Goal: Task Accomplishment & Management: Complete application form

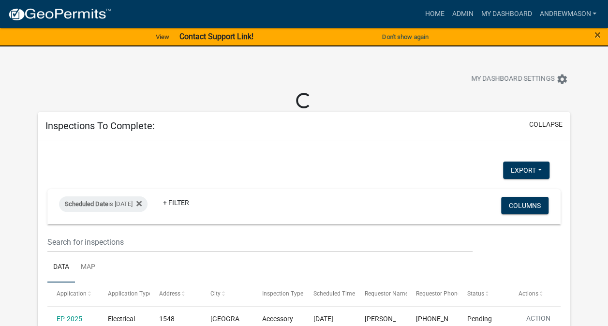
select select "3: 100"
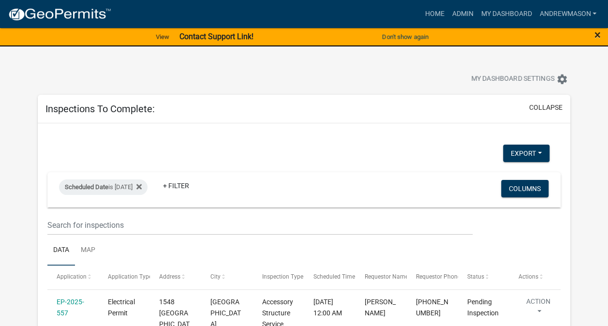
click at [598, 40] on span "×" at bounding box center [597, 35] width 6 height 14
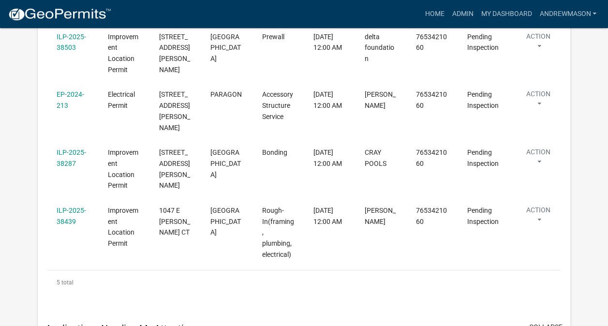
scroll to position [307, 0]
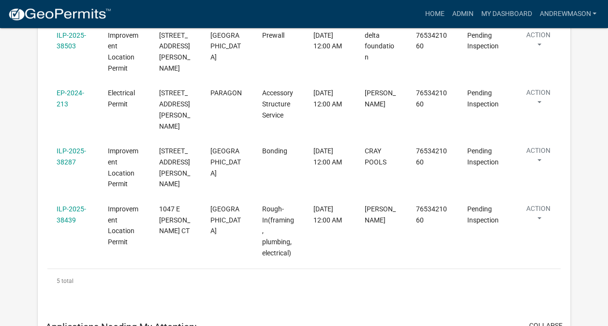
click at [70, 205] on link "ILP-2025-38439" at bounding box center [71, 214] width 29 height 19
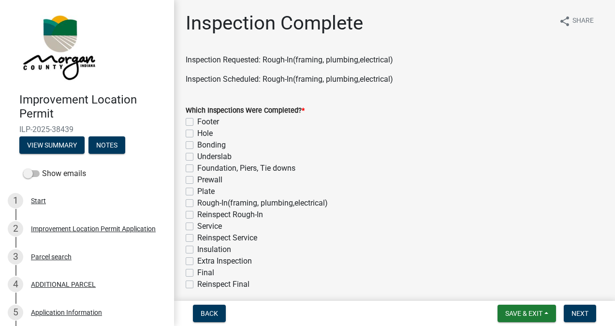
click at [197, 203] on label "Rough-In(framing, plumbing,electrical)" at bounding box center [262, 203] width 131 height 12
click at [197, 203] on input "Rough-In(framing, plumbing,electrical)" at bounding box center [200, 200] width 6 height 6
checkbox input "true"
checkbox input "false"
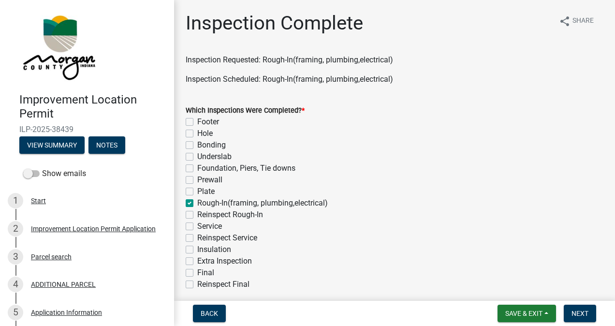
checkbox input "false"
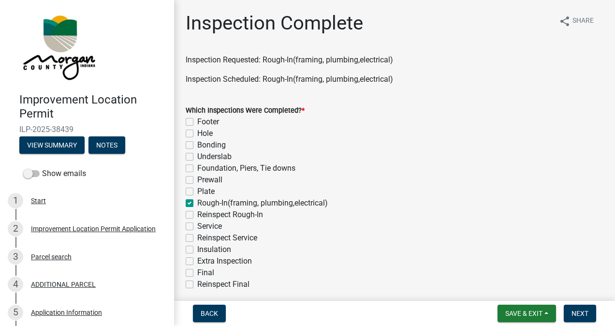
checkbox input "true"
checkbox input "false"
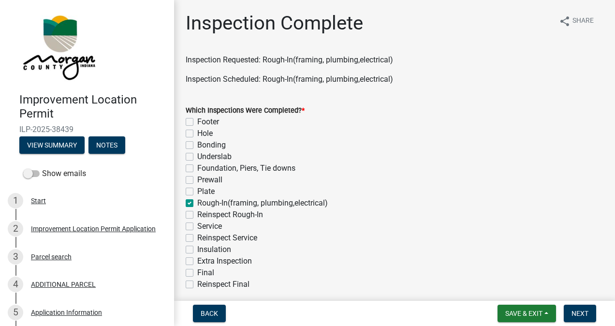
checkbox input "false"
click at [197, 225] on label "Service" at bounding box center [209, 227] width 25 height 12
click at [197, 225] on input "Service" at bounding box center [200, 224] width 6 height 6
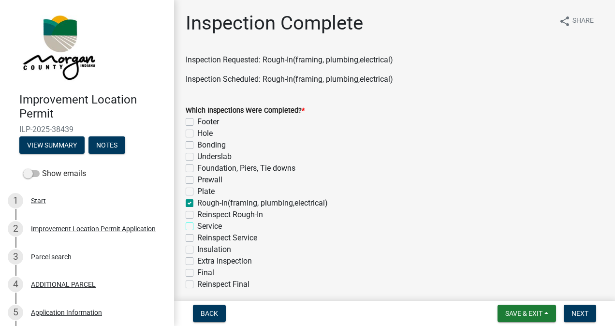
checkbox input "true"
checkbox input "false"
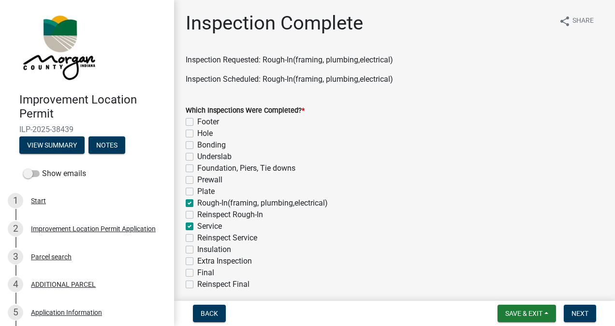
checkbox input "false"
checkbox input "true"
checkbox input "false"
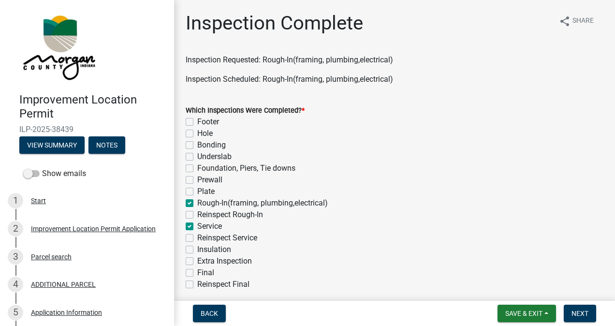
checkbox input "true"
checkbox input "false"
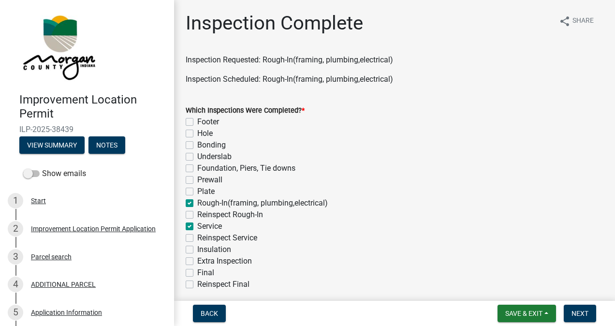
checkbox input "false"
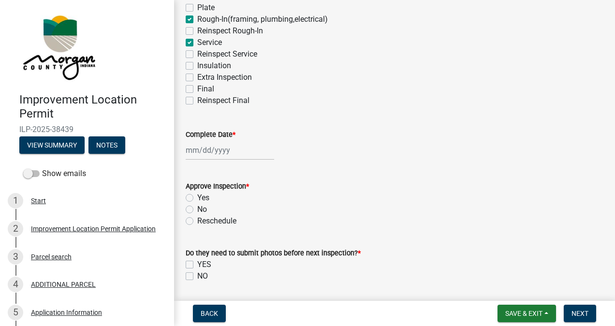
scroll to position [241, 0]
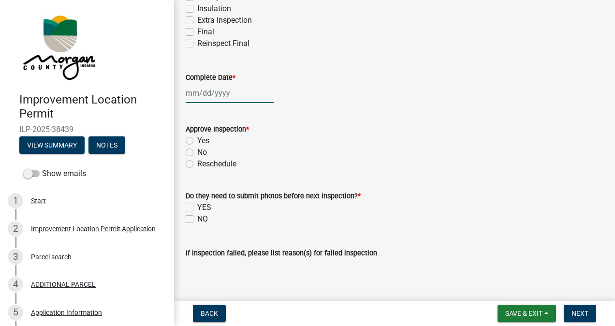
click at [228, 94] on div at bounding box center [230, 93] width 88 height 20
select select "9"
select select "2025"
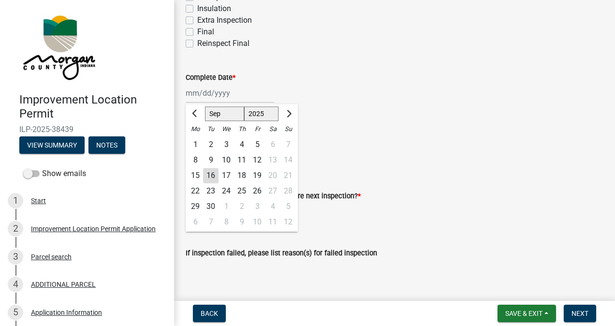
click at [212, 176] on div "16" at bounding box center [210, 175] width 15 height 15
type input "[DATE]"
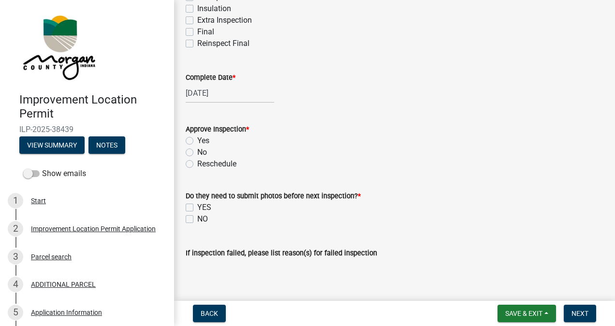
click at [197, 141] on label "Yes" at bounding box center [203, 141] width 12 height 12
click at [197, 141] on input "Yes" at bounding box center [200, 138] width 6 height 6
radio input "true"
click at [197, 221] on label "NO" at bounding box center [202, 219] width 11 height 12
click at [197, 220] on input "NO" at bounding box center [200, 216] width 6 height 6
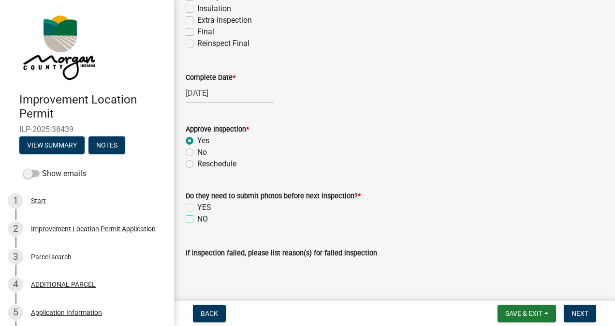
checkbox input "true"
checkbox input "false"
checkbox input "true"
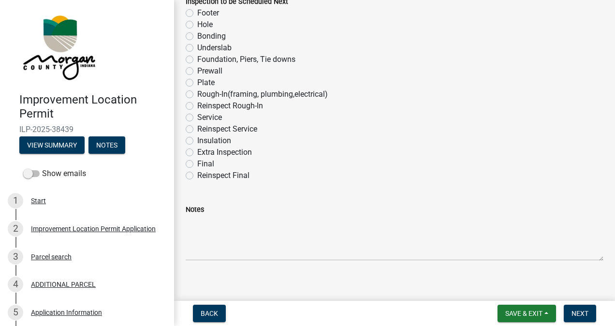
scroll to position [644, 0]
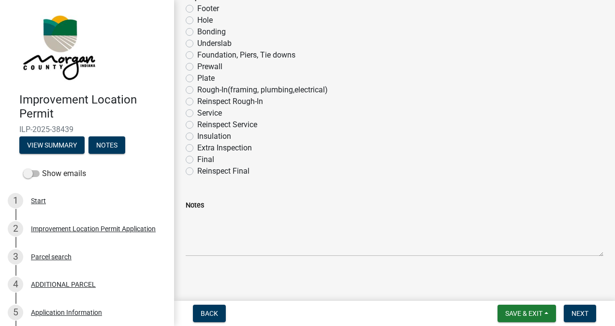
click at [197, 161] on label "Final" at bounding box center [205, 160] width 17 height 12
click at [197, 160] on input "Final" at bounding box center [200, 157] width 6 height 6
radio input "true"
click at [574, 313] on span "Next" at bounding box center [580, 313] width 17 height 8
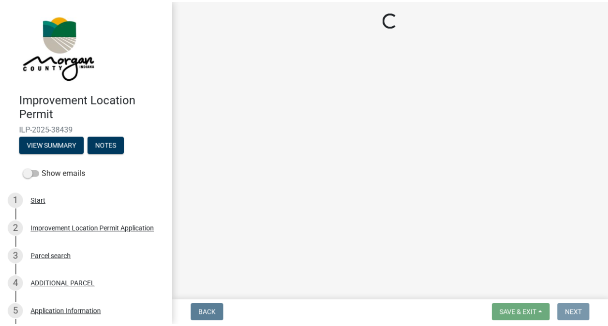
scroll to position [0, 0]
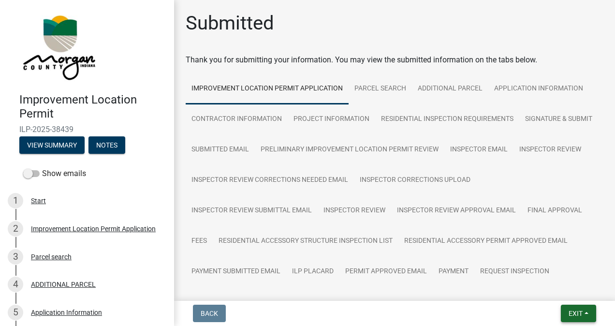
click at [566, 318] on button "Exit" at bounding box center [578, 313] width 35 height 17
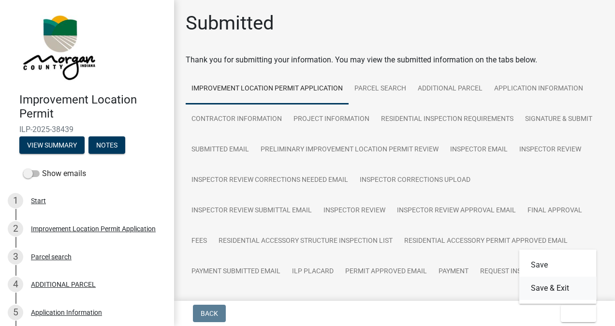
click at [553, 291] on button "Save & Exit" at bounding box center [557, 288] width 77 height 23
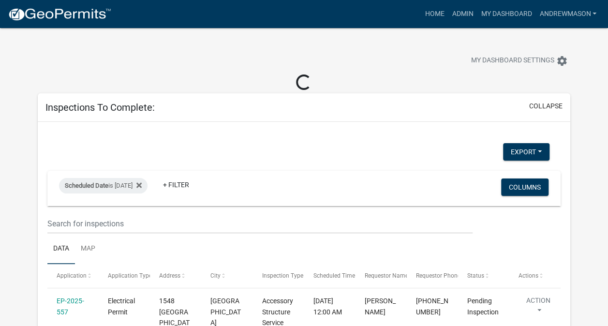
select select "3: 100"
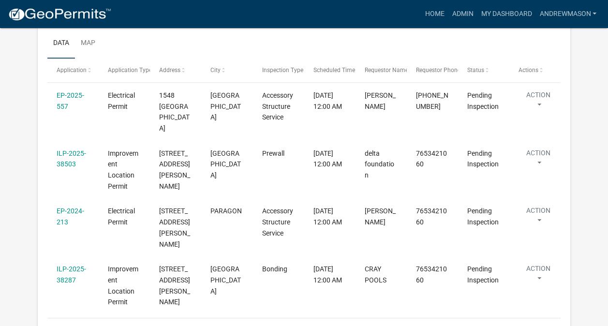
scroll to position [190, 0]
